Goal: Information Seeking & Learning: Learn about a topic

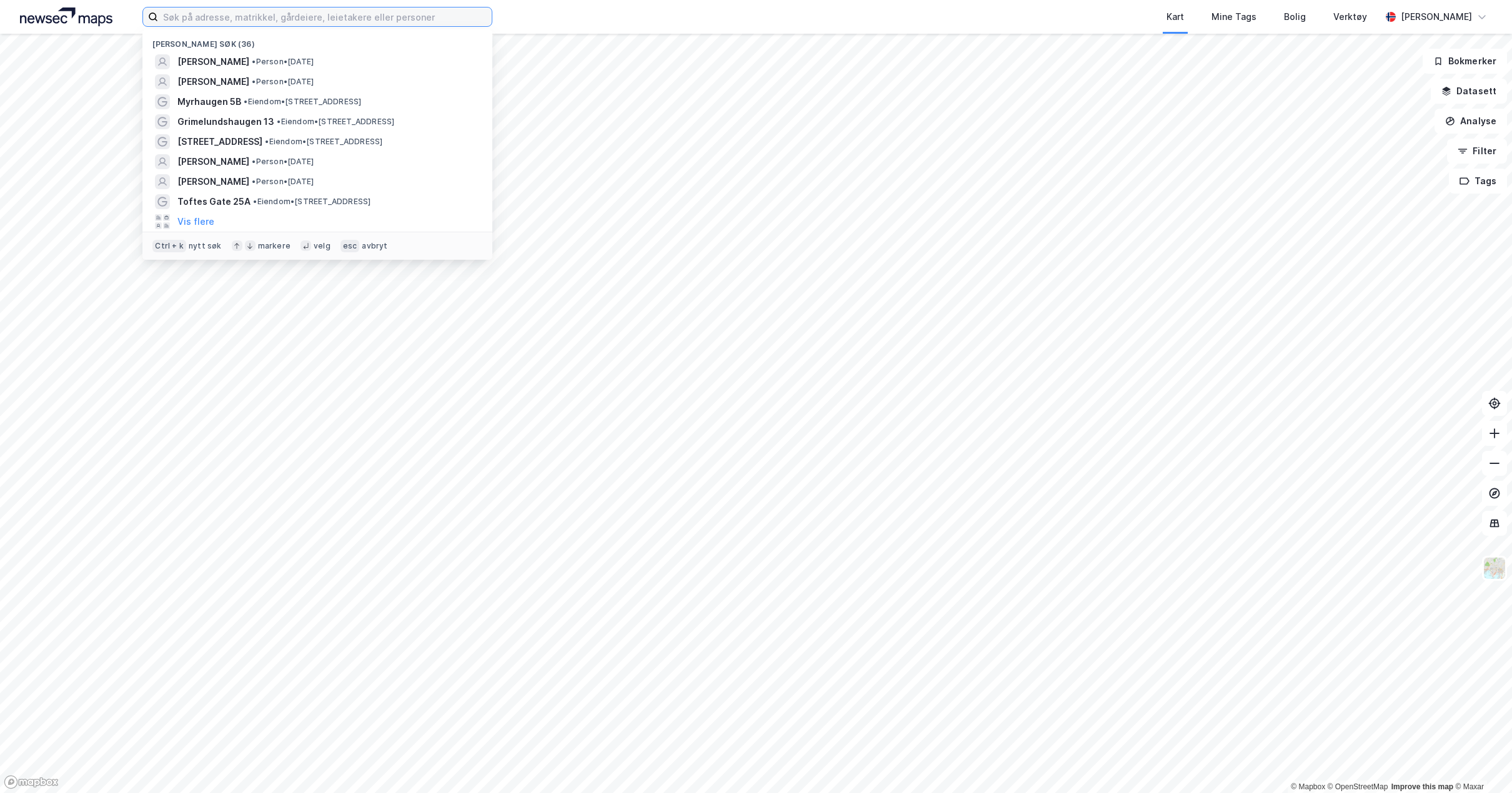
click at [303, 16] on input at bounding box center [325, 17] width 333 height 19
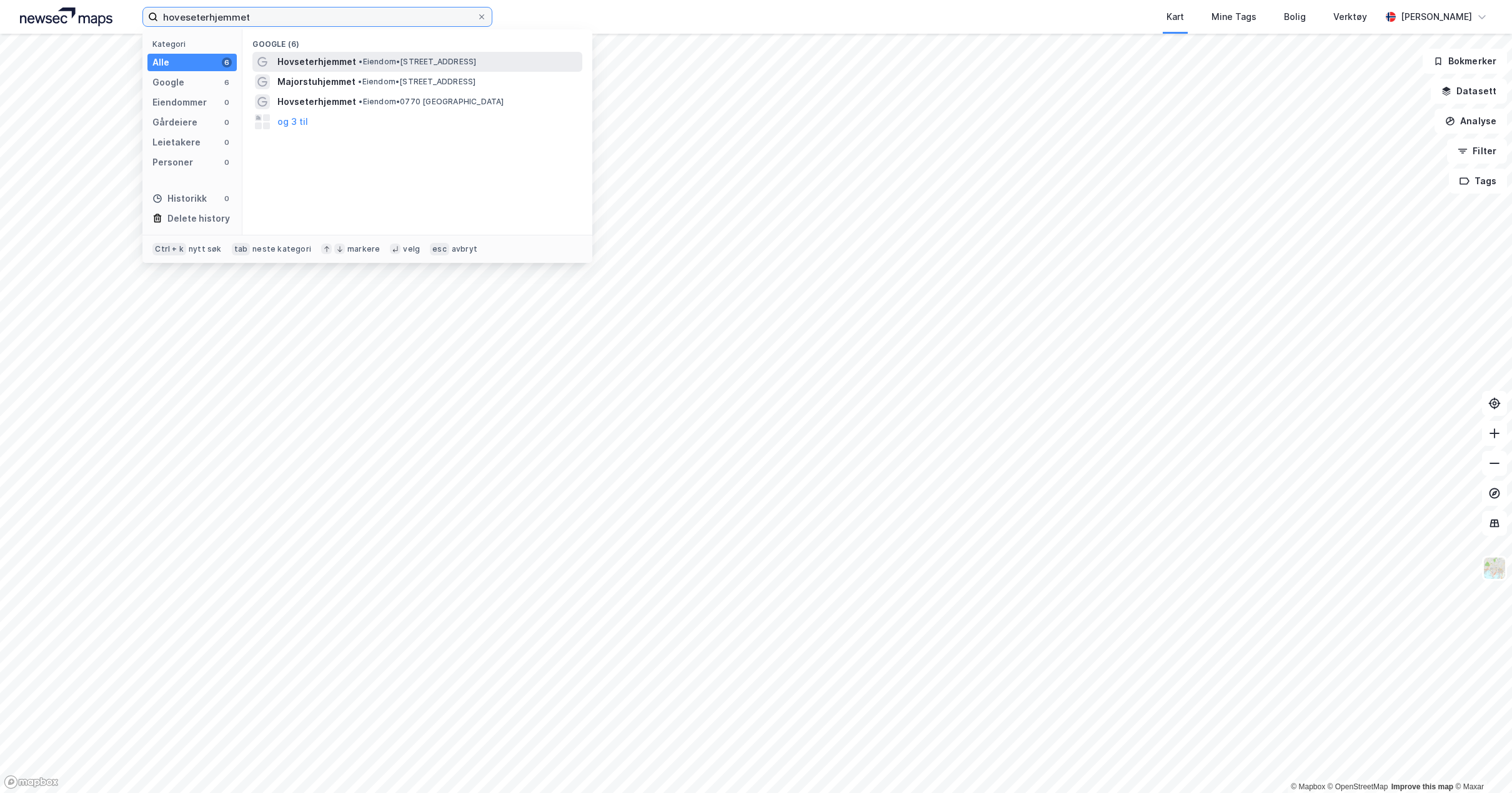
type input "hoveseterhjemmet"
click at [379, 59] on span "• Eiendom • [STREET_ADDRESS]" at bounding box center [418, 61] width 117 height 10
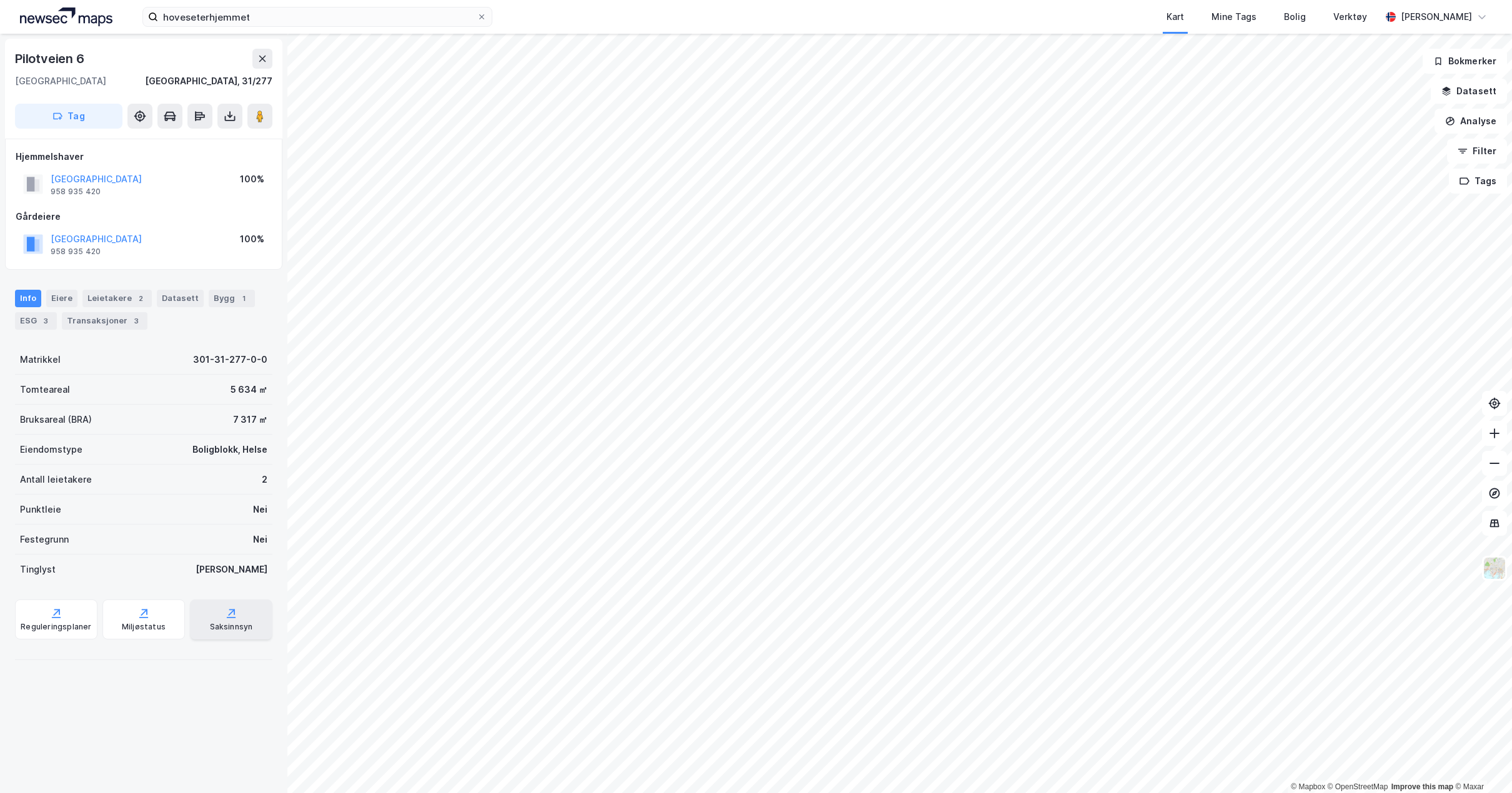
click at [210, 624] on div "Saksinnsyn" at bounding box center [231, 627] width 43 height 10
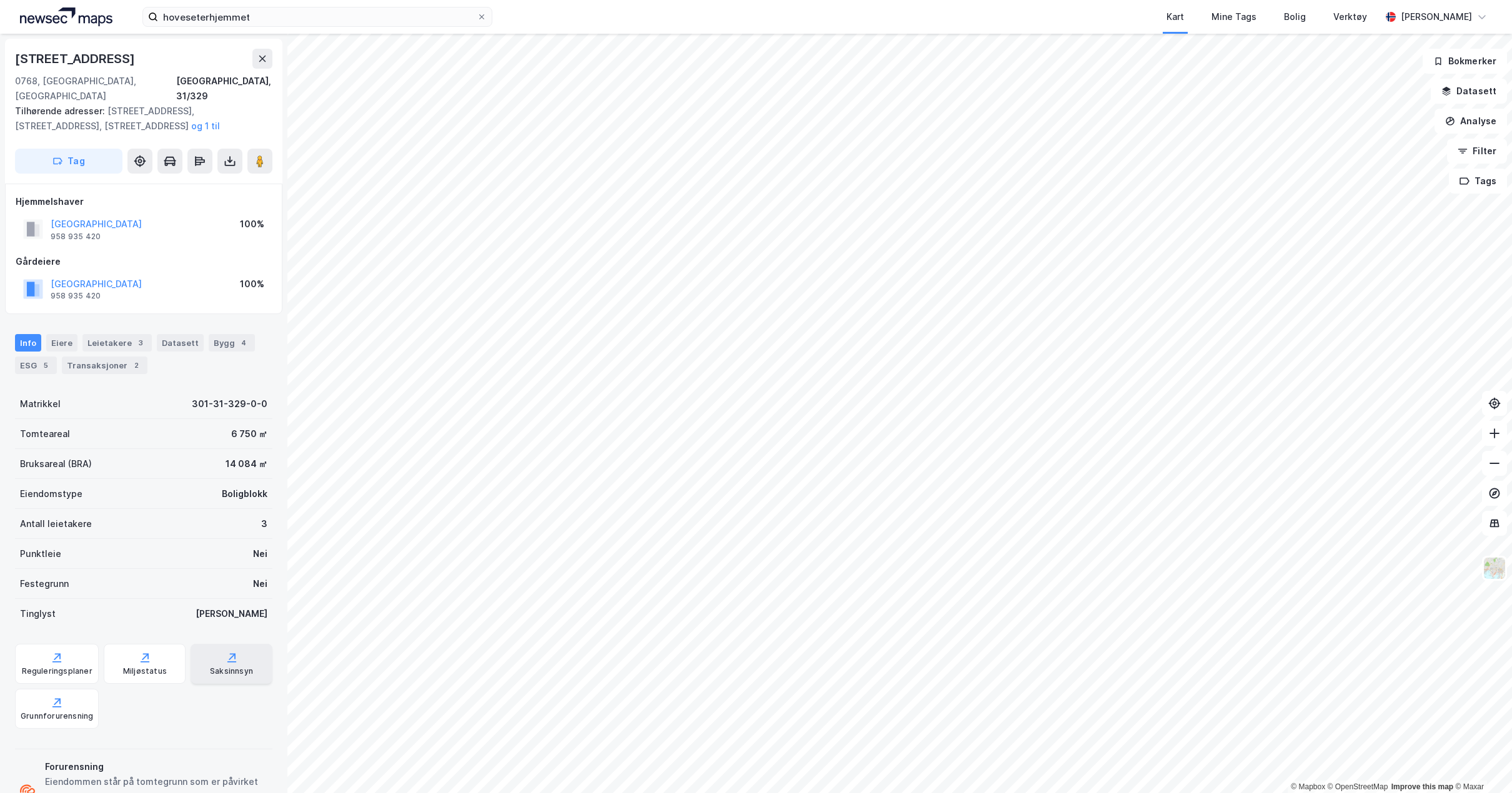
click at [215, 645] on div "Saksinnsyn" at bounding box center [232, 664] width 82 height 40
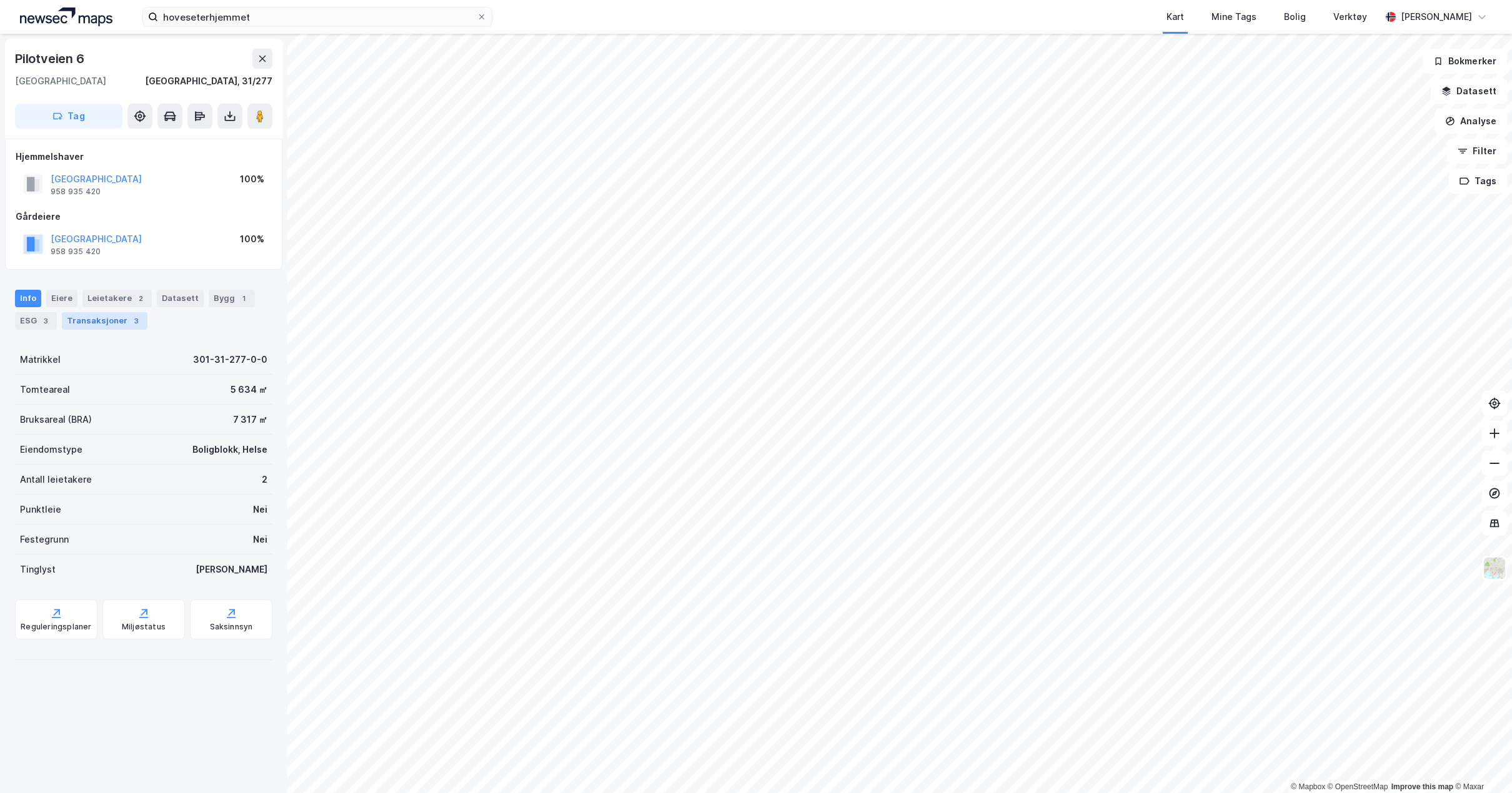
click at [116, 320] on div "Transaksjoner 3" at bounding box center [105, 321] width 85 height 18
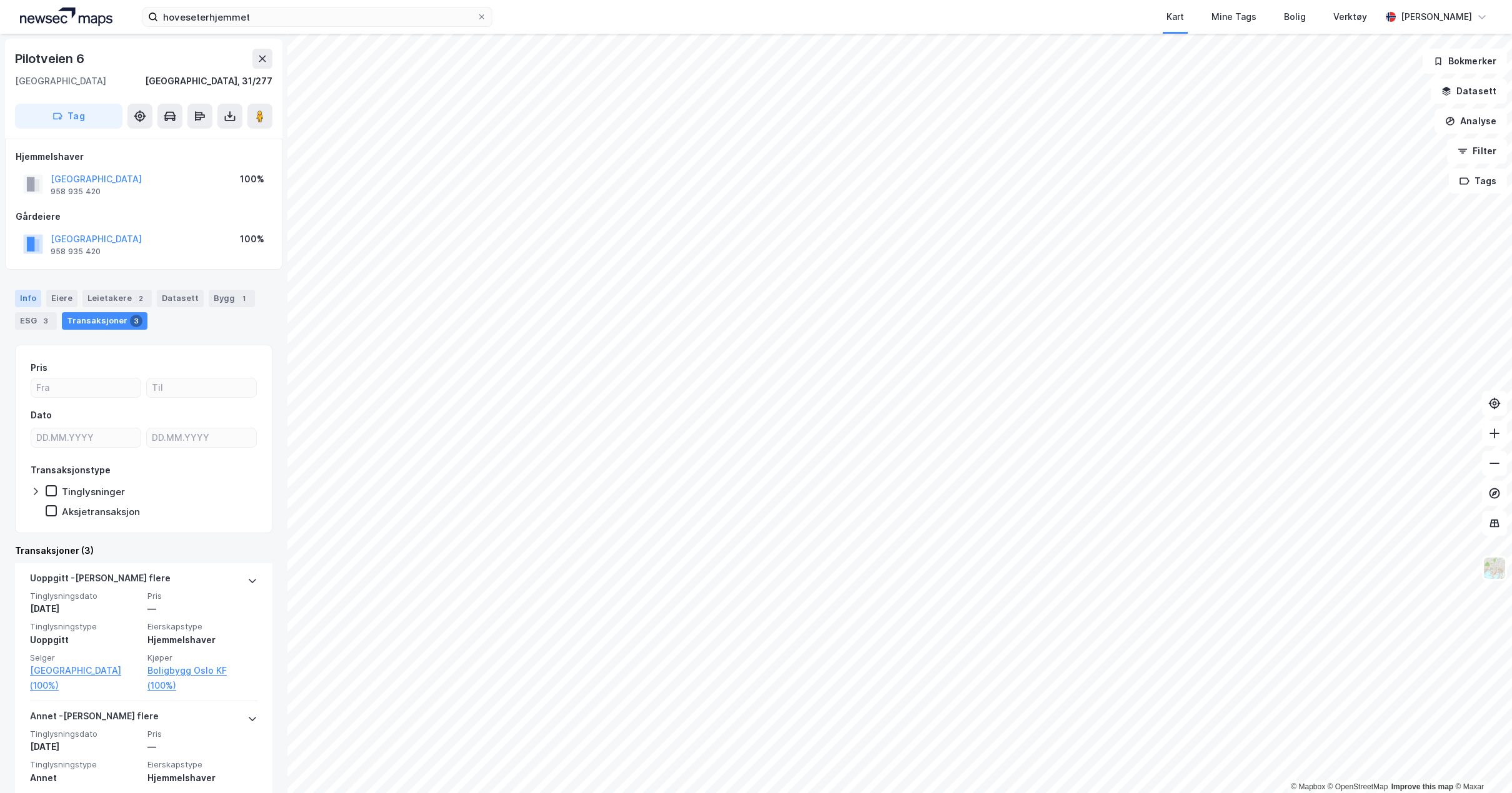
click at [22, 296] on div "Info" at bounding box center [28, 298] width 26 height 18
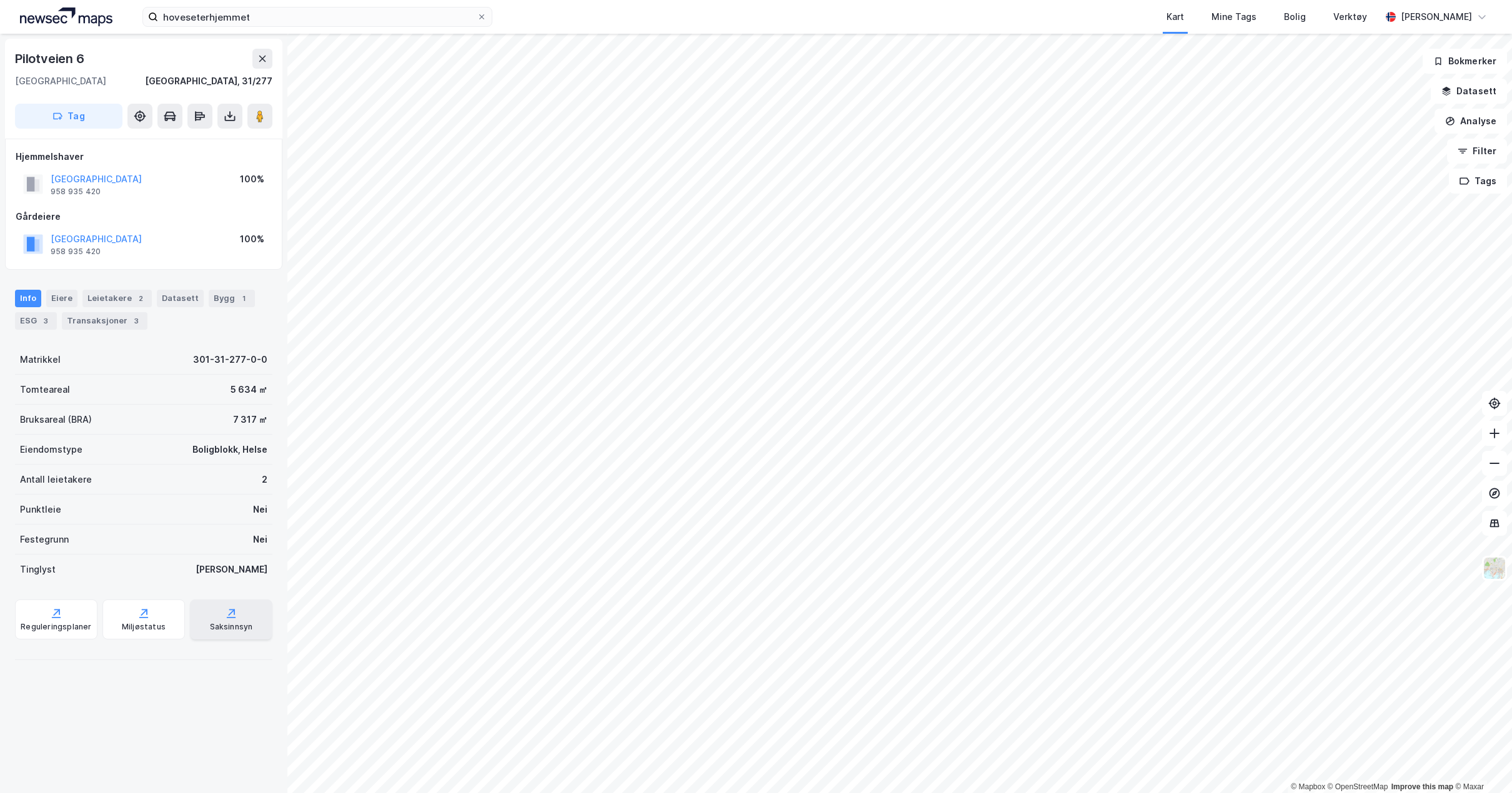
click at [243, 622] on div "Saksinnsyn" at bounding box center [231, 627] width 43 height 10
